Goal: Transaction & Acquisition: Purchase product/service

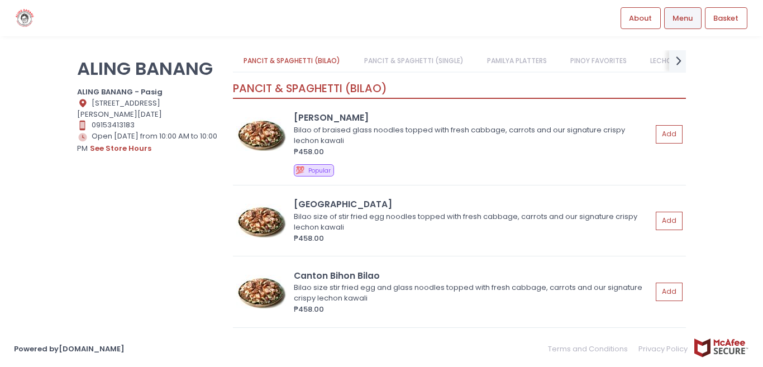
click at [389, 65] on link "PANCIT & SPAGHETTI (SINGLE)" at bounding box center [413, 60] width 121 height 21
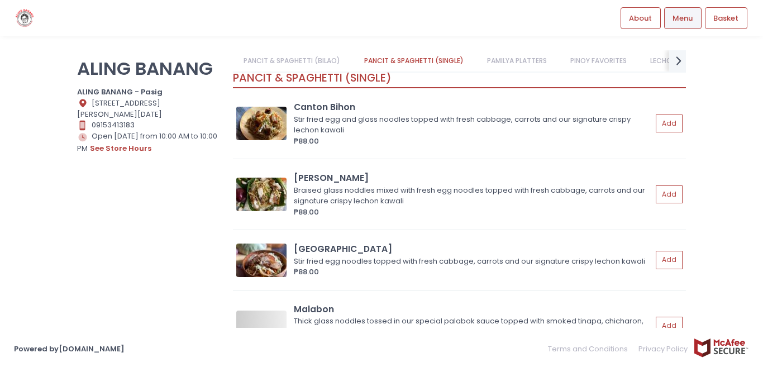
click at [517, 64] on link "PAMILYA PLATTERS" at bounding box center [517, 60] width 82 height 21
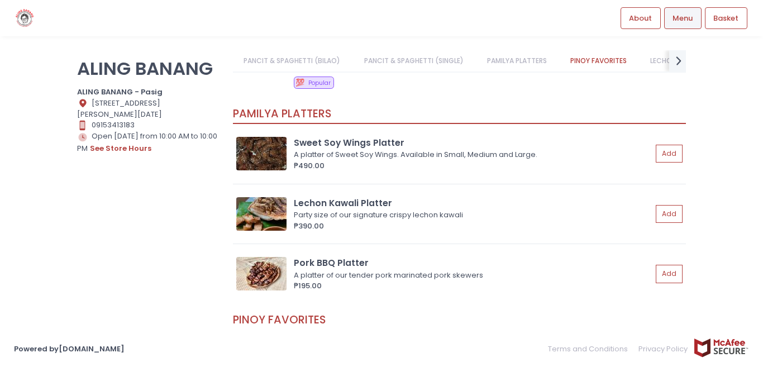
scroll to position [966, 0]
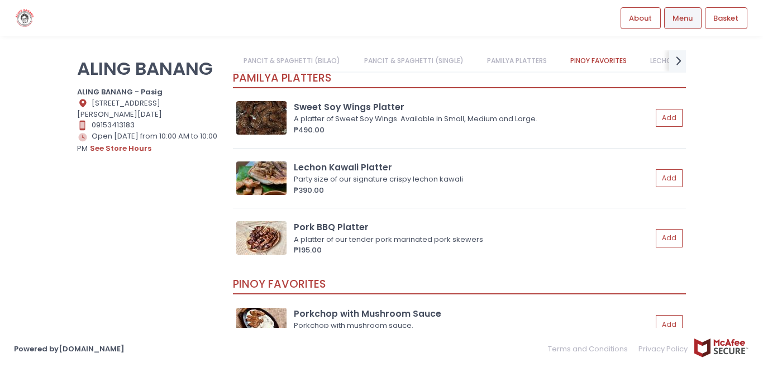
click at [614, 59] on link "PINOY FAVORITES" at bounding box center [599, 60] width 78 height 21
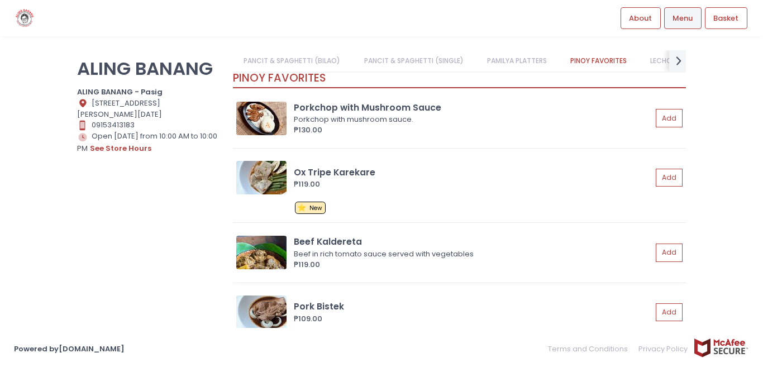
click at [652, 65] on link "LECHON KAWALI FAVORITES" at bounding box center [694, 60] width 111 height 21
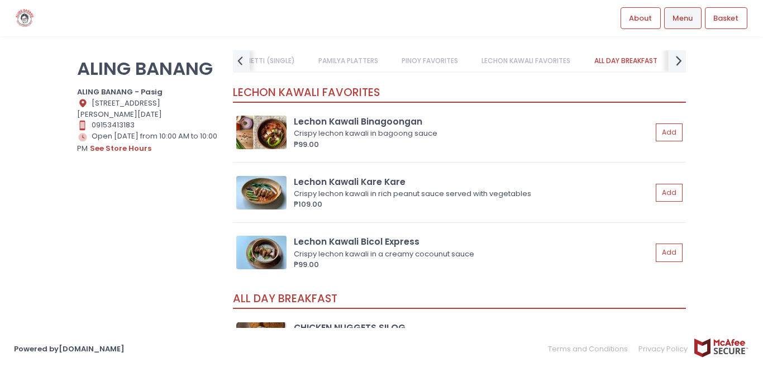
scroll to position [1708, 0]
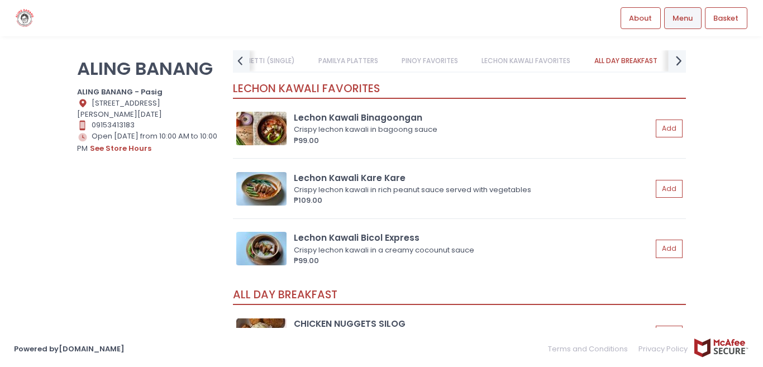
click at [680, 59] on icon at bounding box center [679, 60] width 6 height 9
click at [680, 59] on link "BEVERAGES" at bounding box center [654, 60] width 59 height 21
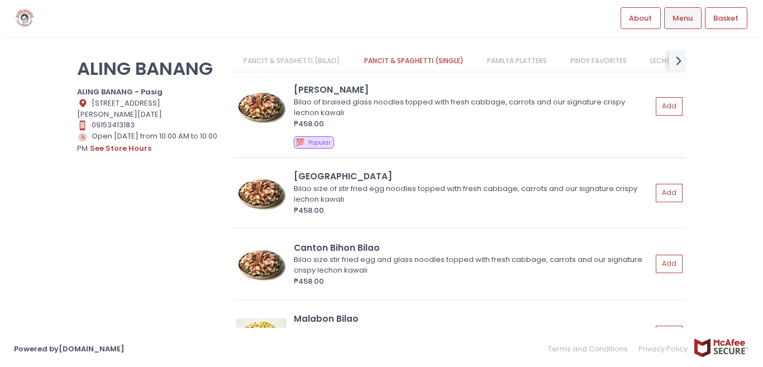
scroll to position [0, 0]
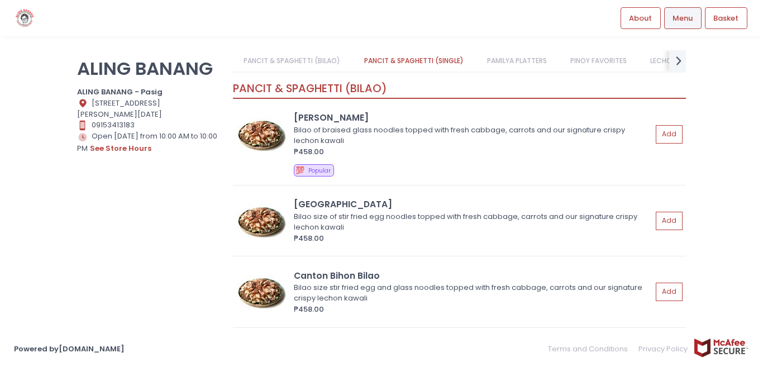
click at [296, 60] on link "PANCIT & SPAGHETTI (BILAO)" at bounding box center [292, 60] width 118 height 21
click at [389, 58] on link "PANCIT & SPAGHETTI (SINGLE)" at bounding box center [413, 60] width 121 height 21
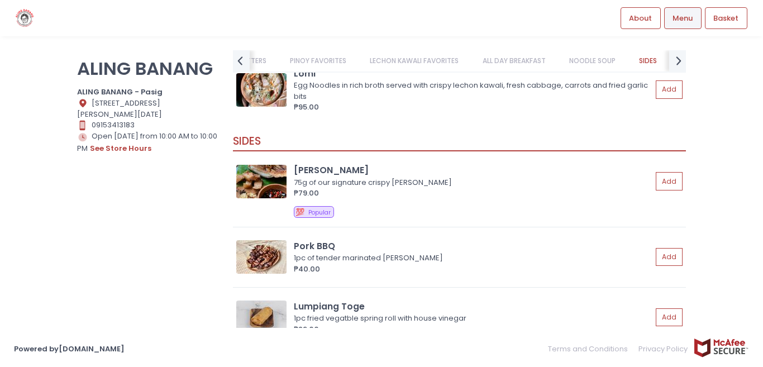
scroll to position [3015, 0]
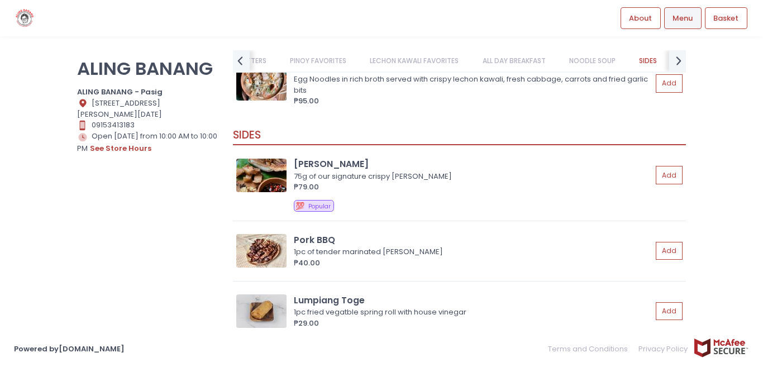
click at [683, 17] on span "Menu" at bounding box center [682, 18] width 20 height 11
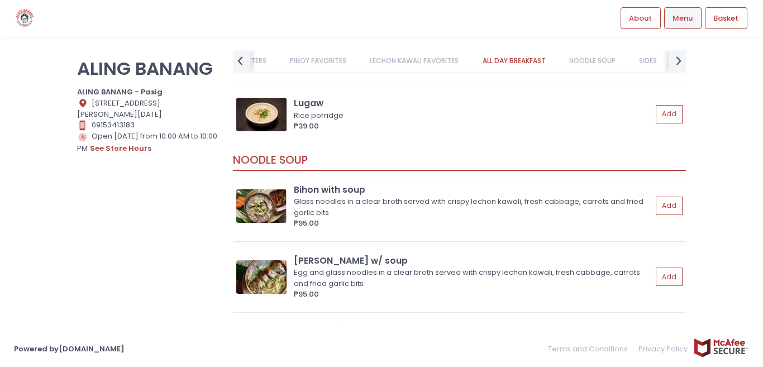
scroll to position [2680, 0]
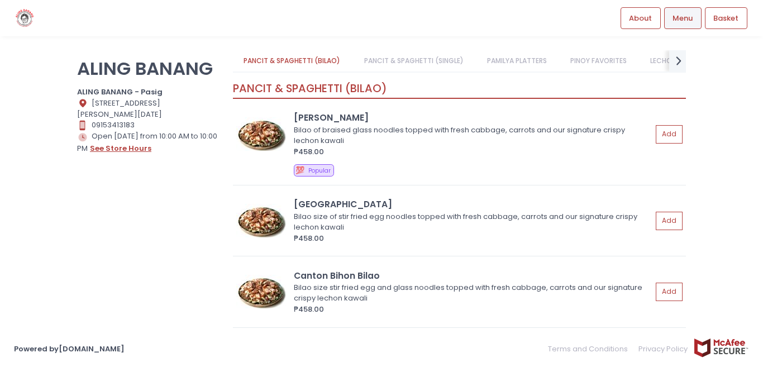
click at [126, 150] on button "see store hours" at bounding box center [120, 148] width 63 height 12
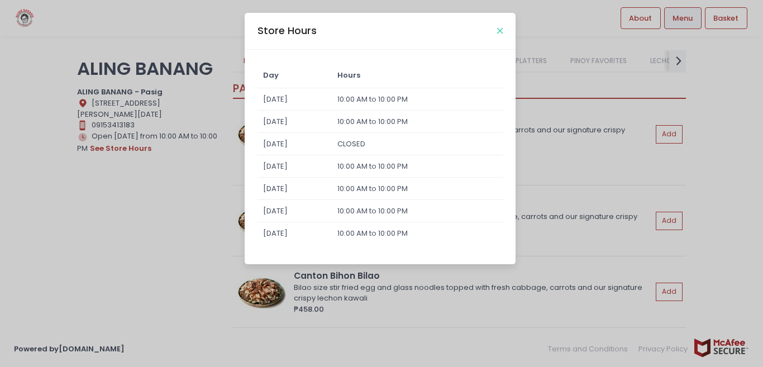
click at [501, 30] on icon "Close" at bounding box center [500, 31] width 6 height 8
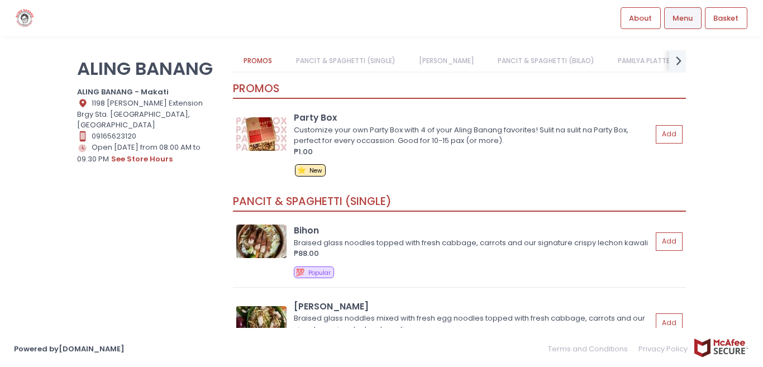
click at [342, 57] on link "PANCIT & SPAGHETTI (SINGLE)" at bounding box center [345, 60] width 121 height 21
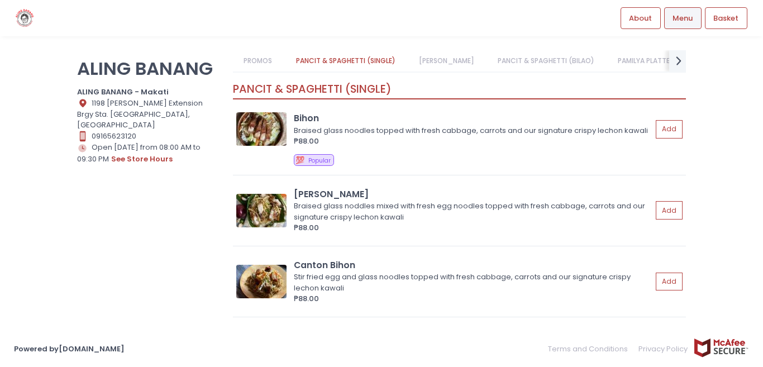
scroll to position [113, 0]
click at [434, 63] on link "[PERSON_NAME]" at bounding box center [446, 60] width 77 height 21
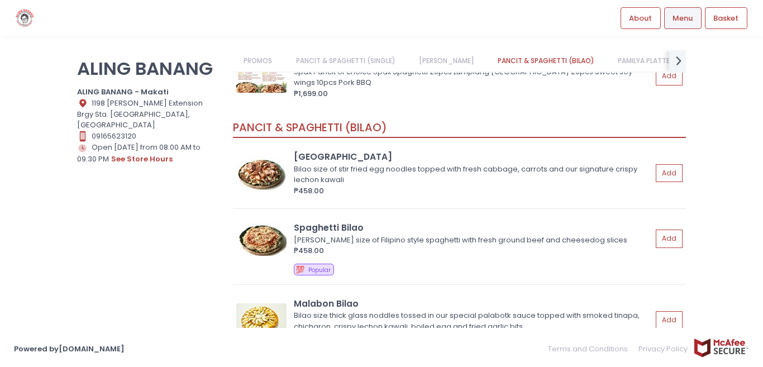
scroll to position [787, 0]
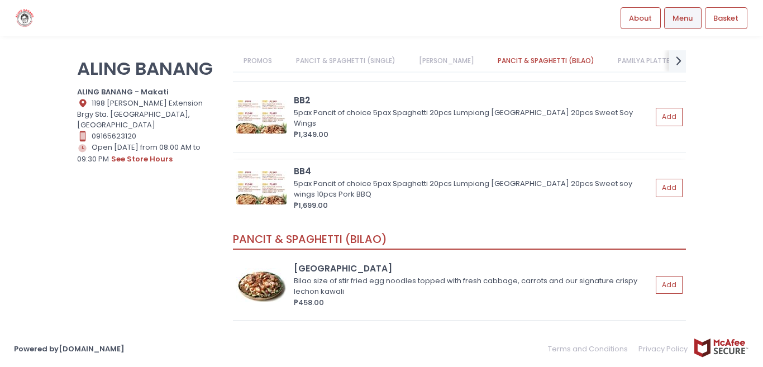
click at [325, 178] on div "BB4" at bounding box center [473, 171] width 358 height 13
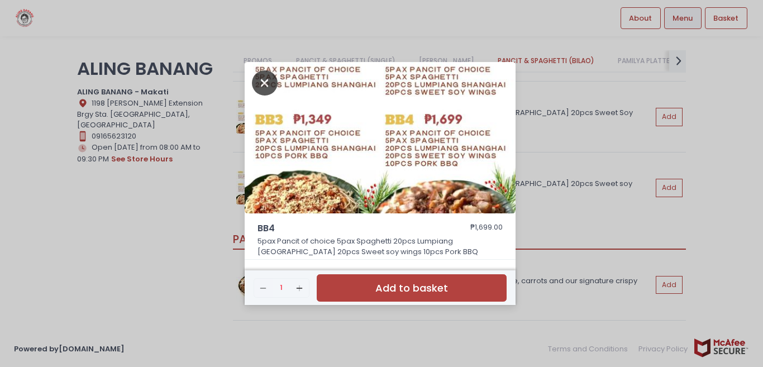
click at [263, 82] on icon "Close" at bounding box center [265, 82] width 26 height 25
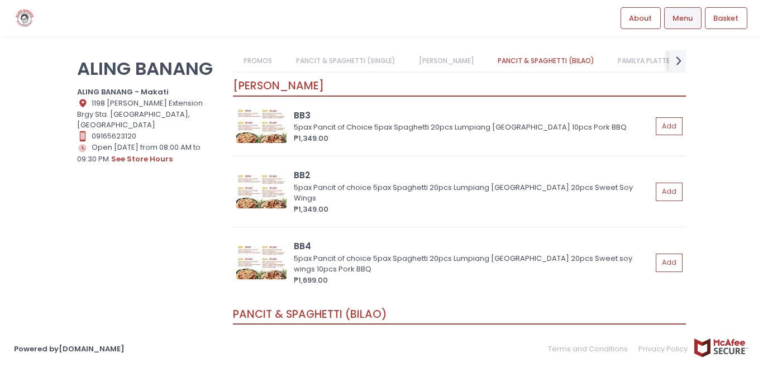
scroll to position [732, 0]
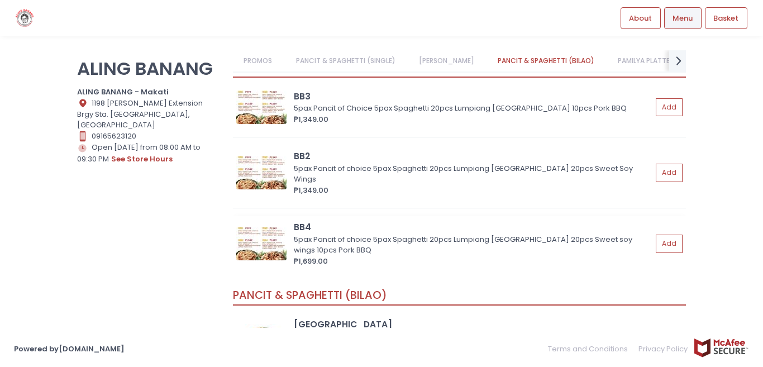
click at [372, 247] on div "5pax Pancit of choice 5pax Spaghetti 20pcs Lumpiang [GEOGRAPHIC_DATA] 20pcs Swe…" at bounding box center [471, 245] width 355 height 22
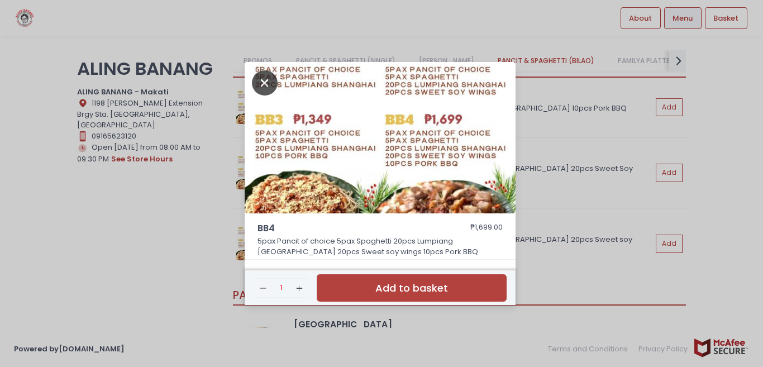
click at [260, 87] on icon "Close" at bounding box center [265, 82] width 26 height 25
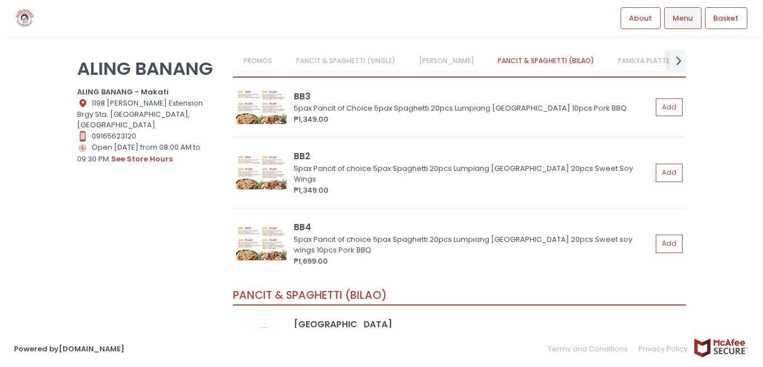
click at [340, 114] on div "5pax Pancit of Choice 5pax Spaghetti 20pcs Lumpiang [GEOGRAPHIC_DATA] 10pcs Por…" at bounding box center [471, 108] width 355 height 11
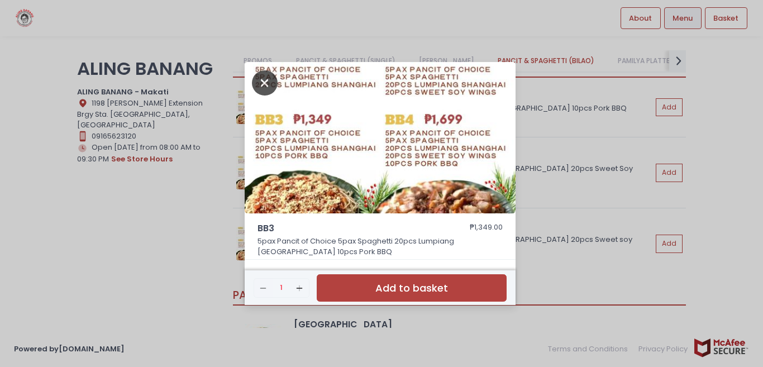
click at [268, 79] on icon "Close" at bounding box center [265, 82] width 26 height 25
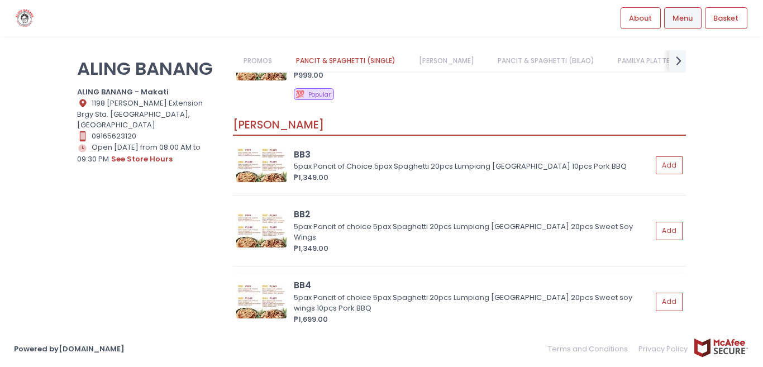
scroll to position [729, 0]
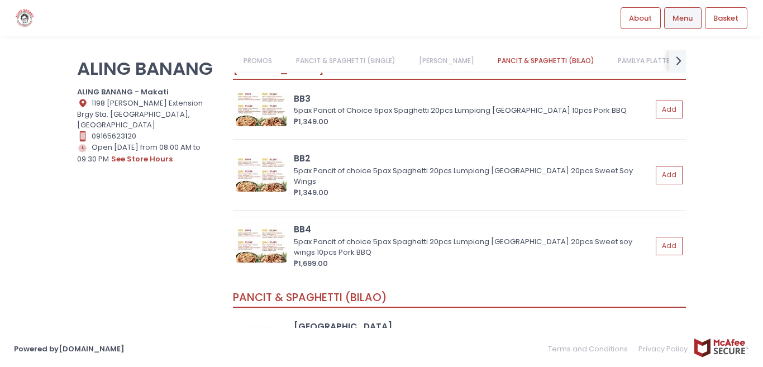
click at [359, 255] on div "5pax Pancit of choice 5pax Spaghetti 20pcs Lumpiang [GEOGRAPHIC_DATA] 20pcs Swe…" at bounding box center [471, 247] width 355 height 22
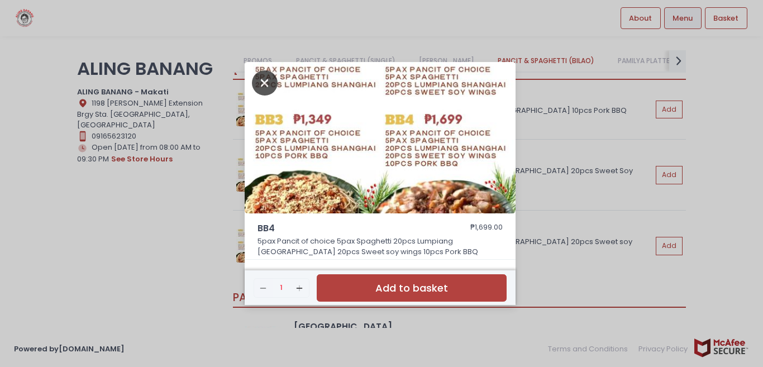
click at [256, 87] on icon "Close" at bounding box center [265, 82] width 26 height 25
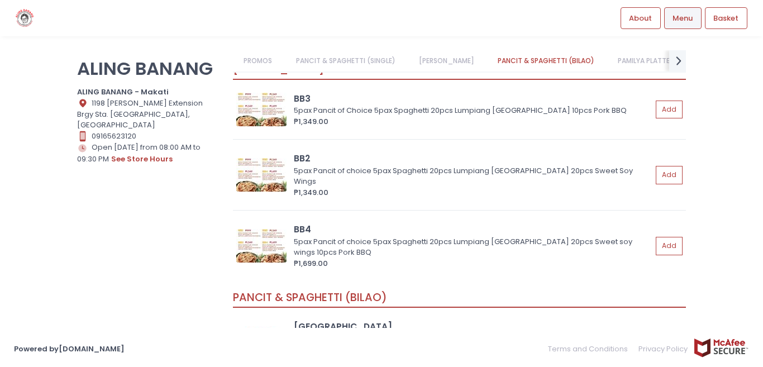
click at [255, 64] on link "PROMOS" at bounding box center [258, 60] width 50 height 21
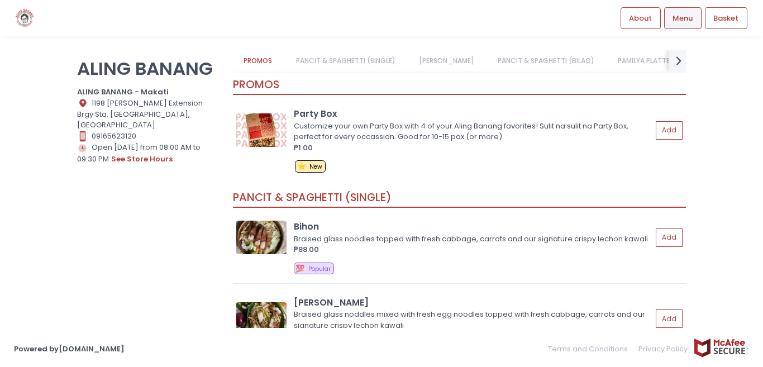
scroll to position [0, 0]
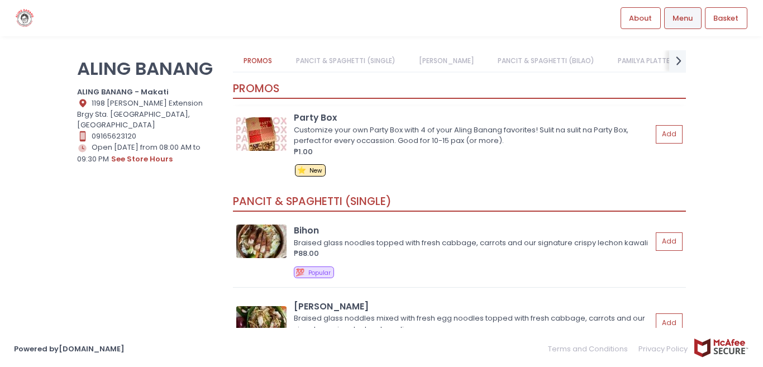
click at [303, 116] on div "Party Box" at bounding box center [473, 117] width 358 height 13
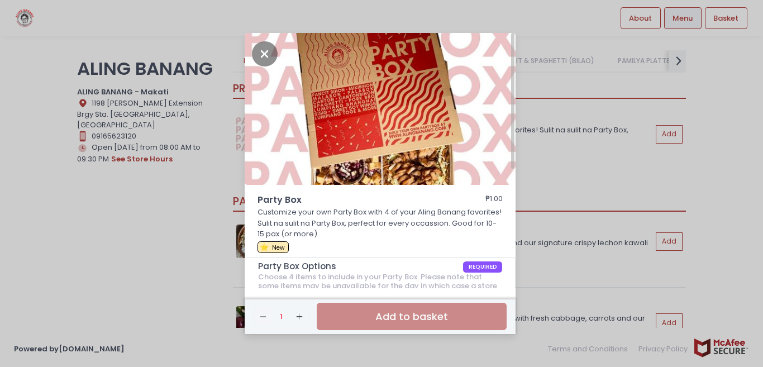
scroll to position [56, 0]
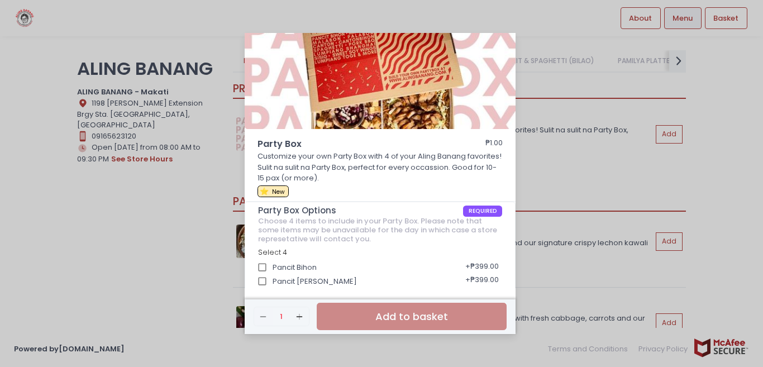
click at [582, 198] on div "Party Box ₱1.00 Customize your own Party Box with 4 of your Aling Banang favori…" at bounding box center [381, 183] width 763 height 367
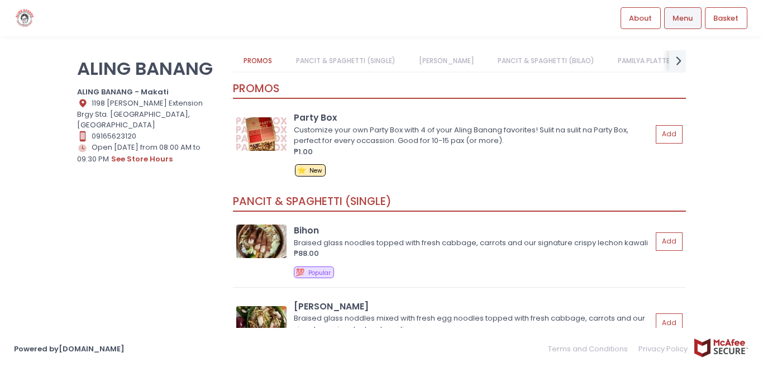
click at [333, 56] on link "PANCIT & SPAGHETTI (SINGLE)" at bounding box center [345, 60] width 121 height 21
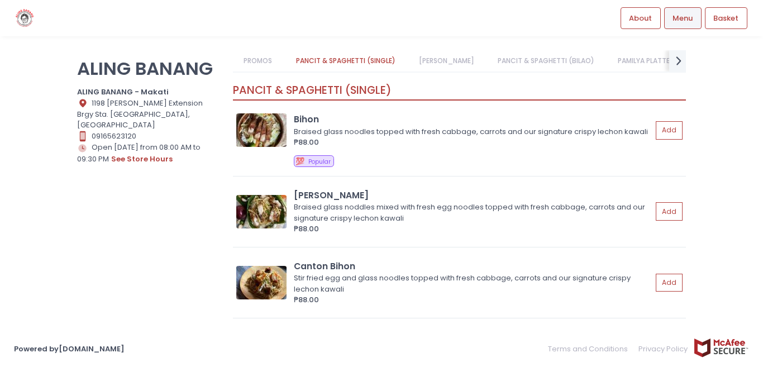
scroll to position [113, 0]
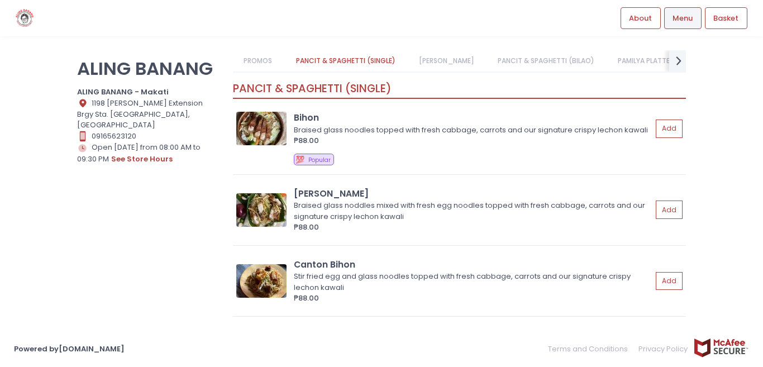
click at [441, 68] on link "[PERSON_NAME]" at bounding box center [446, 60] width 77 height 21
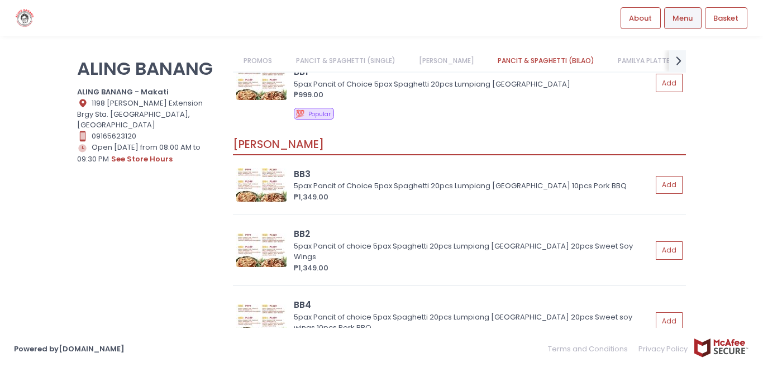
scroll to position [732, 0]
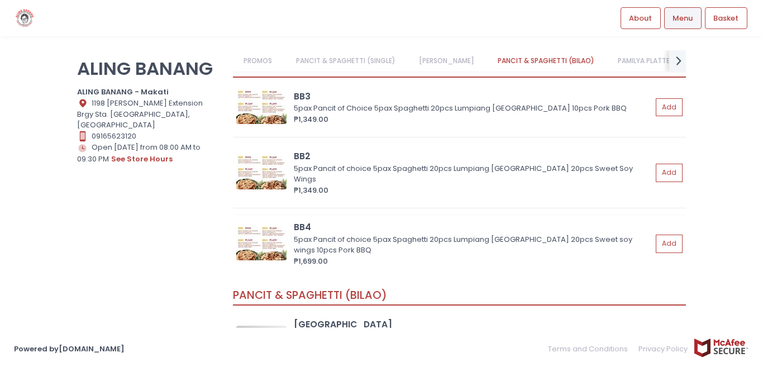
click at [289, 250] on div "BB4 5pax Pancit of choice 5pax Spaghetti 20pcs Lumpiang [GEOGRAPHIC_DATA] 20pcs…" at bounding box center [459, 244] width 446 height 46
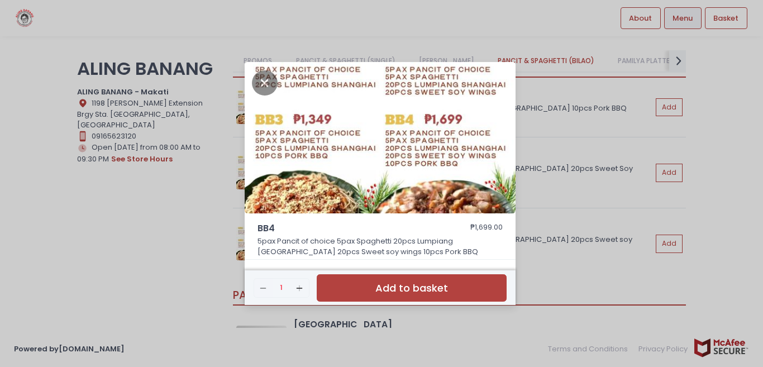
click at [338, 248] on p "5pax Pancit of choice 5pax Spaghetti 20pcs Lumpiang [GEOGRAPHIC_DATA] 20pcs Swe…" at bounding box center [380, 247] width 246 height 22
click at [267, 85] on icon "Close" at bounding box center [265, 82] width 26 height 25
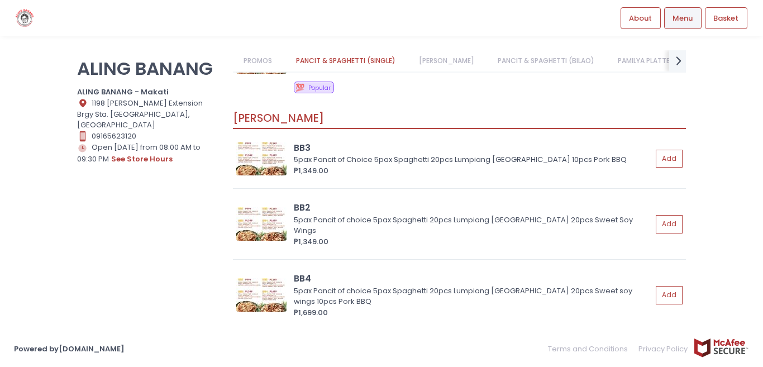
scroll to position [614, 0]
